Goal: Task Accomplishment & Management: Manage account settings

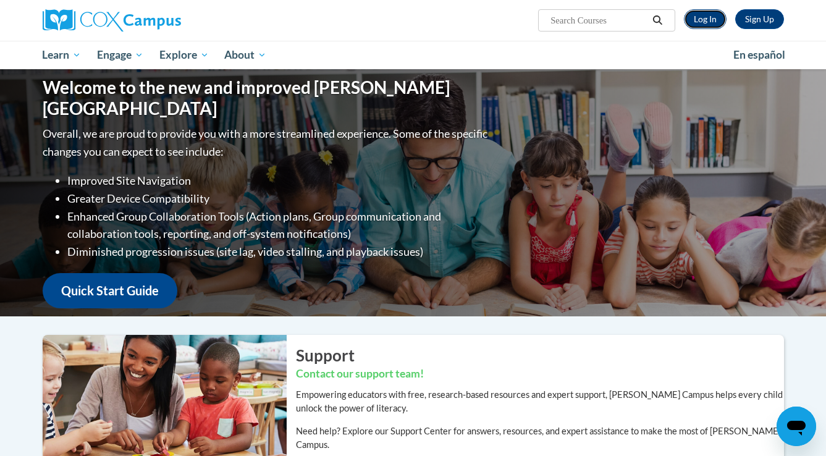
click at [704, 19] on link "Log In" at bounding box center [705, 19] width 43 height 20
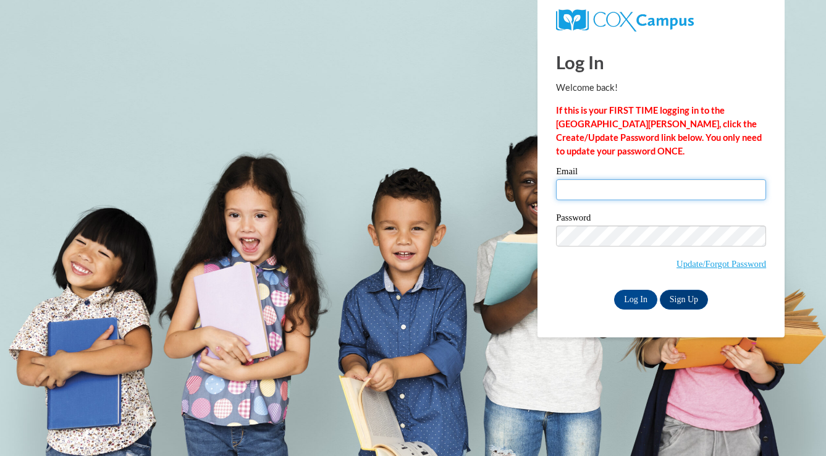
click at [607, 194] on input "Email" at bounding box center [661, 189] width 210 height 21
type input "slewens@wausauschools.org"
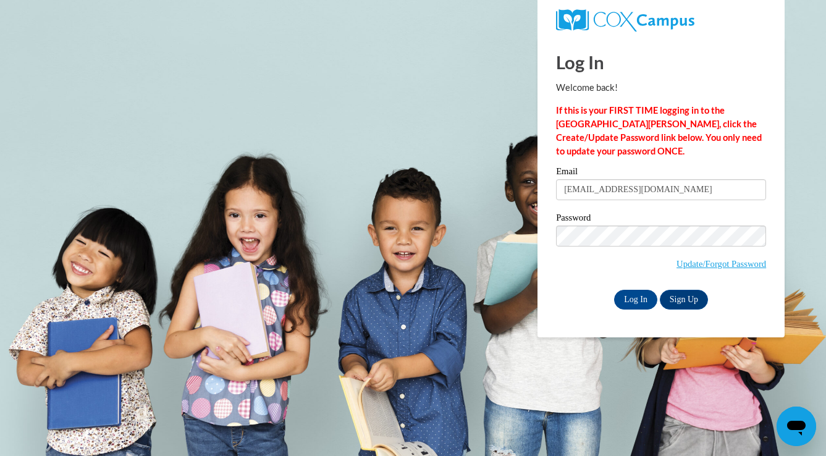
click at [638, 216] on label "Password" at bounding box center [661, 219] width 210 height 12
click at [631, 298] on input "Log In" at bounding box center [635, 300] width 43 height 20
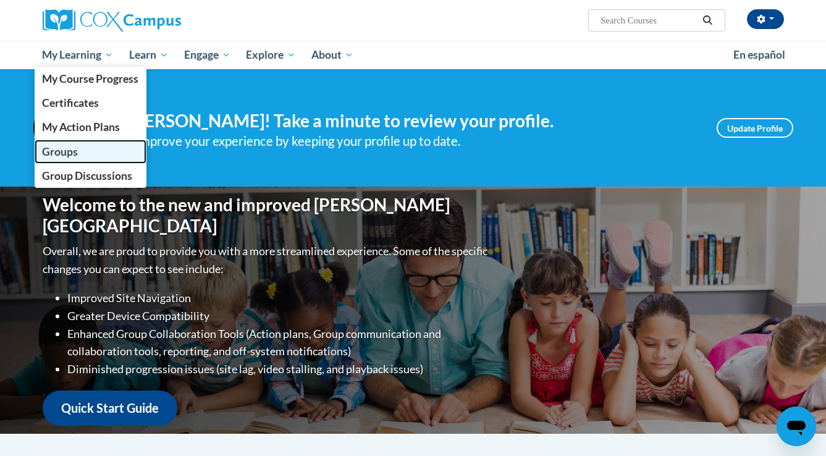
click at [72, 154] on span "Groups" at bounding box center [60, 151] width 36 height 13
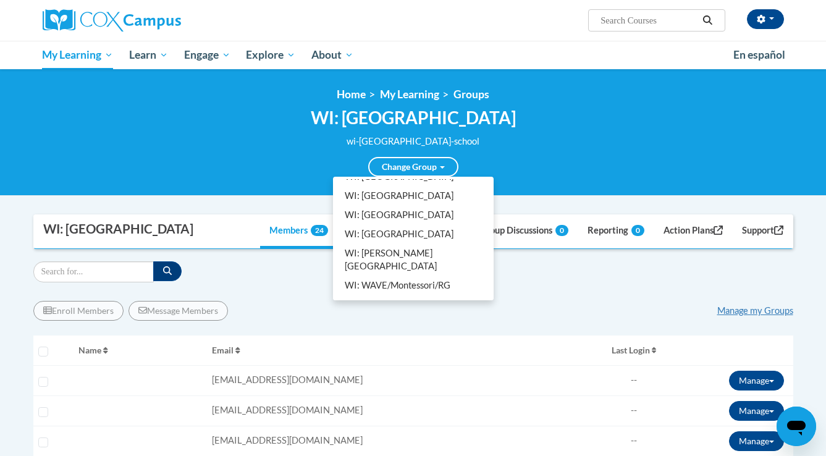
scroll to position [158, 0]
click at [397, 298] on link "WI: WSD Cox Campus Facilitators" at bounding box center [413, 314] width 156 height 32
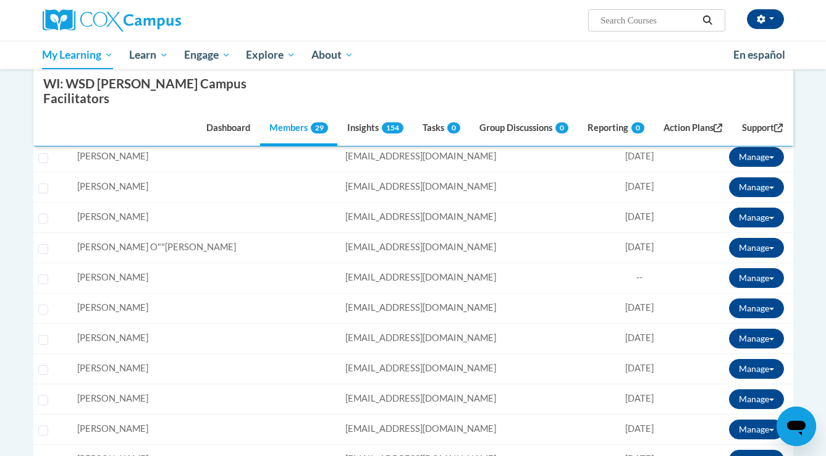
scroll to position [387, 0]
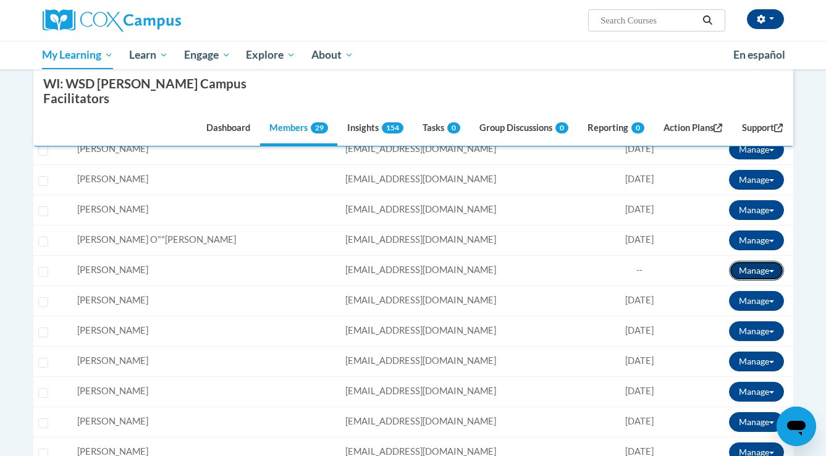
click at [773, 261] on button "Manage" at bounding box center [756, 271] width 55 height 20
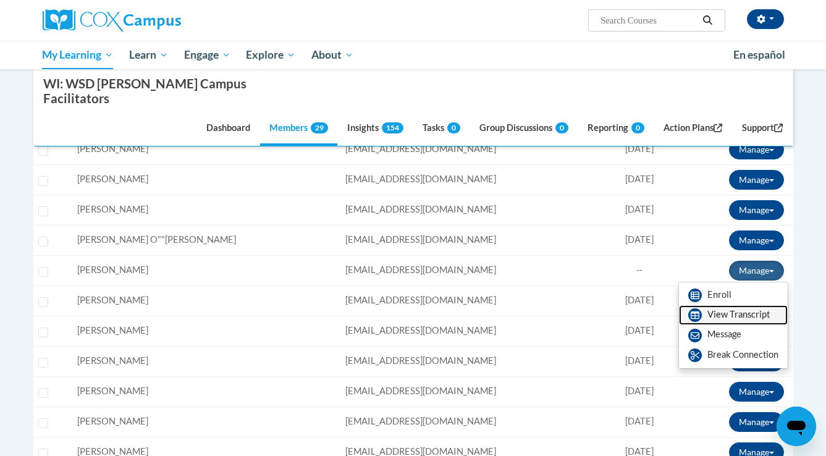
click at [713, 305] on link "View Transcript" at bounding box center [733, 315] width 109 height 20
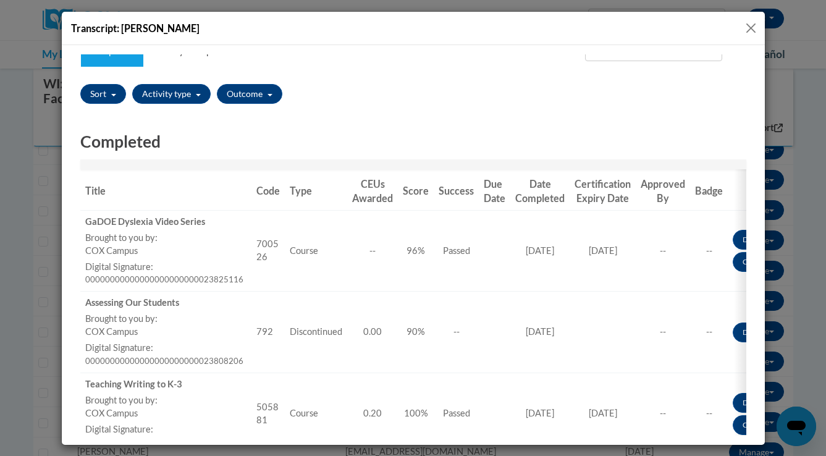
scroll to position [0, 0]
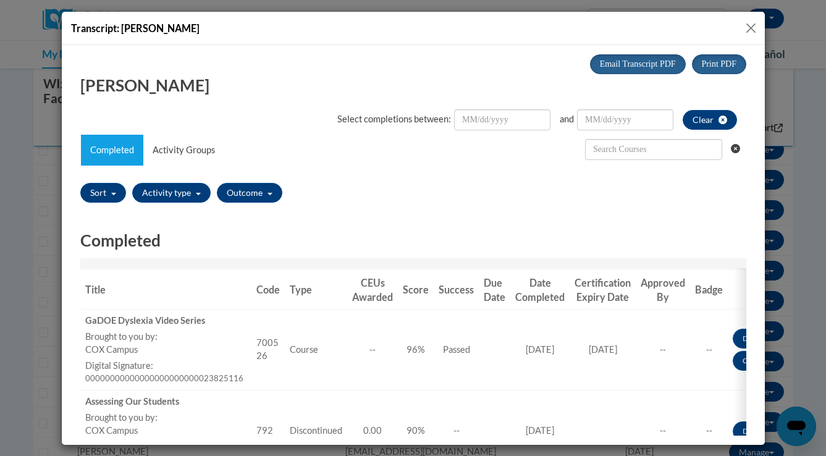
click at [749, 32] on button "Close" at bounding box center [750, 27] width 15 height 15
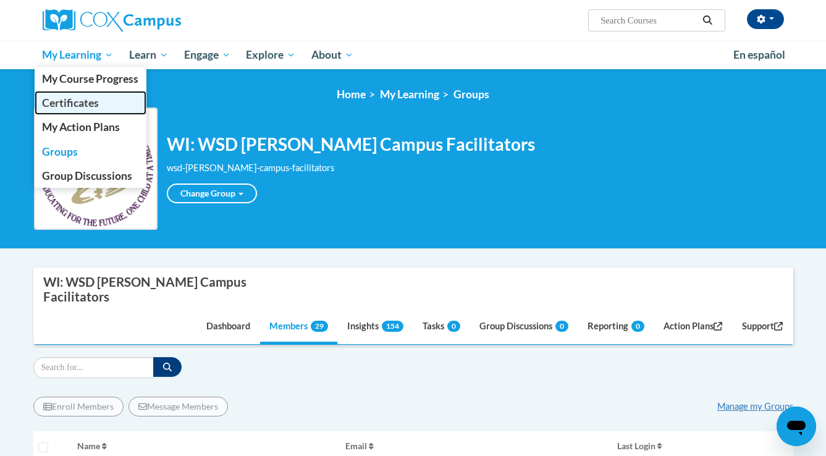
click at [69, 104] on span "Certificates" at bounding box center [70, 102] width 57 height 13
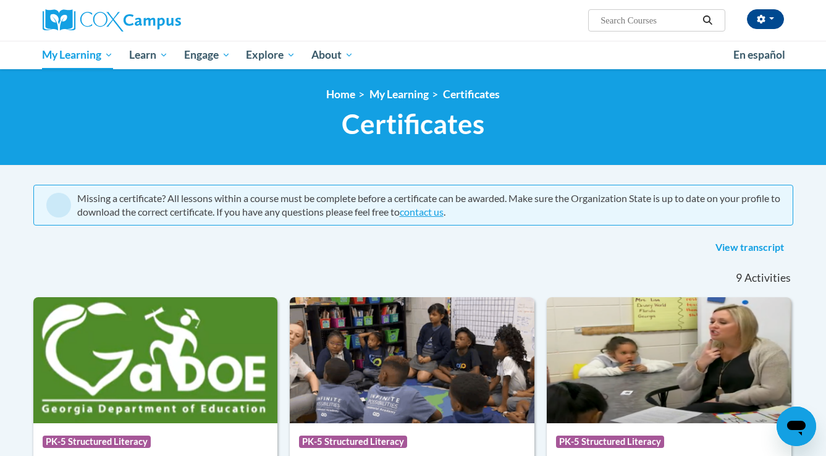
click at [160, 261] on nav "«« « 1-9 » »» 9 Activities CEUs" at bounding box center [413, 278] width 778 height 38
